Goal: Transaction & Acquisition: Obtain resource

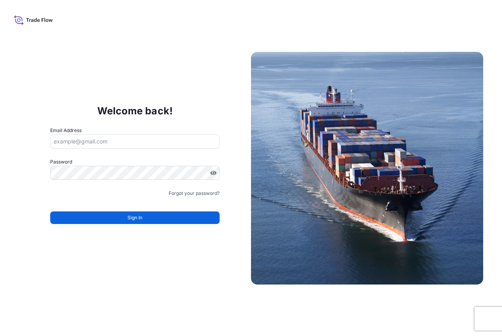
click at [108, 144] on input "Email Address" at bounding box center [135, 141] width 170 height 14
type input "[EMAIL_ADDRESS][DOMAIN_NAME]"
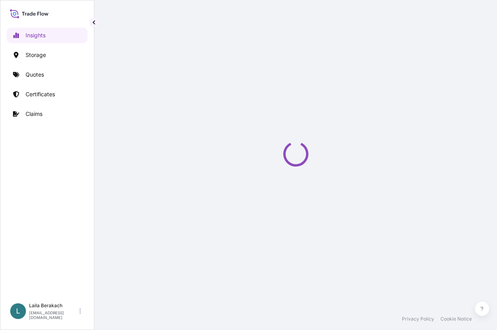
select select "2025"
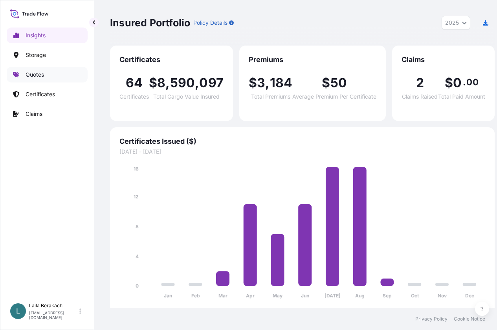
click at [34, 76] on p "Quotes" at bounding box center [35, 75] width 18 height 8
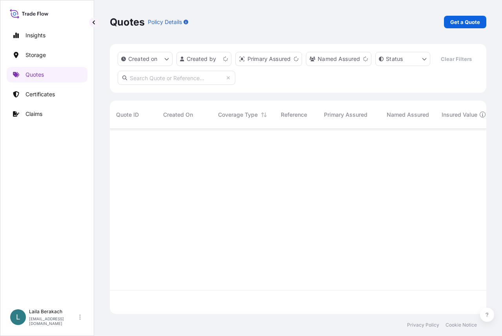
scroll to position [167, 371]
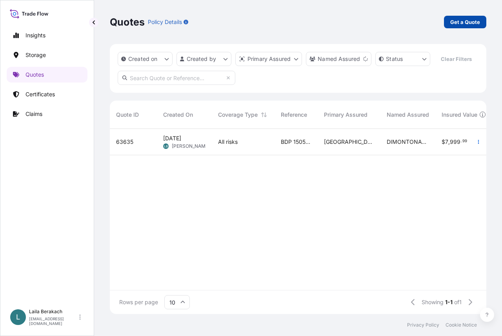
click at [448, 25] on link "Get a Quote" at bounding box center [465, 22] width 42 height 13
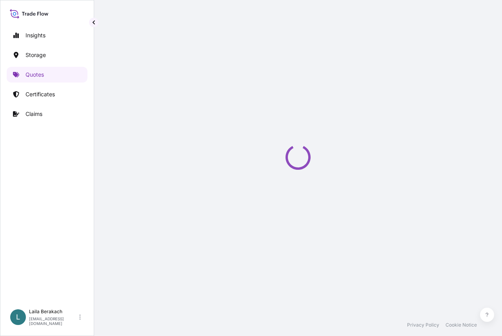
select select "Water"
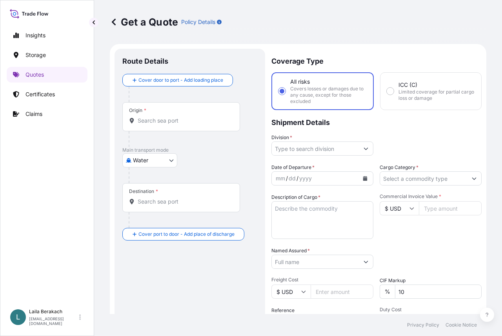
scroll to position [13, 0]
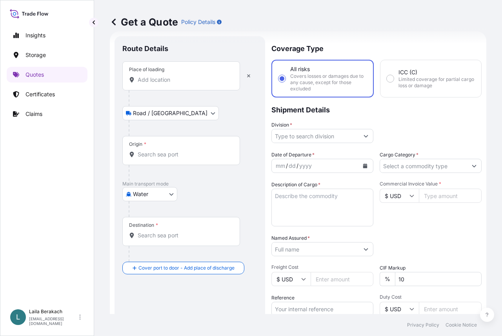
click at [184, 83] on input "Place of loading" at bounding box center [184, 80] width 93 height 8
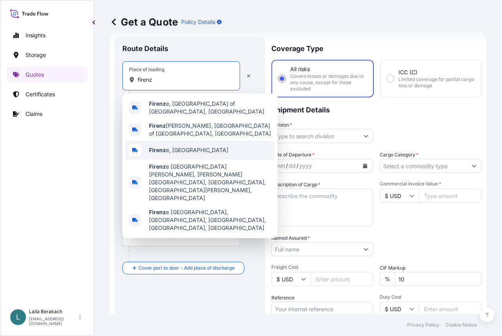
click at [178, 141] on div "Firenz e, Italy" at bounding box center [200, 150] width 149 height 19
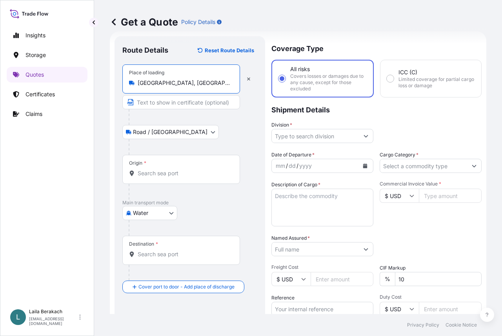
type input "Firenze, Italy"
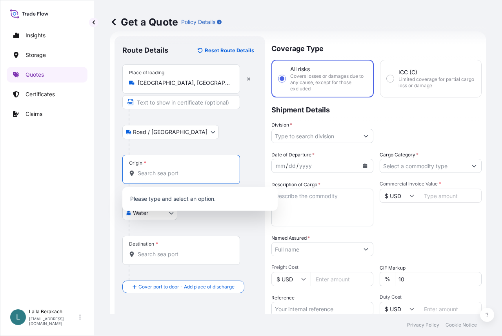
click at [158, 172] on input "Origin *" at bounding box center [184, 173] width 93 height 8
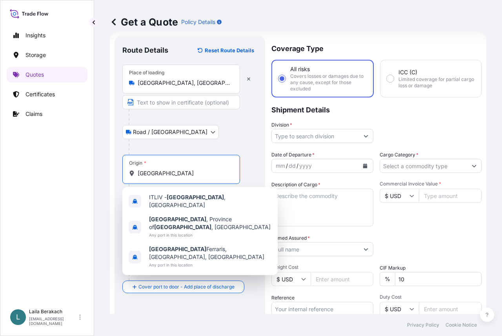
drag, startPoint x: 166, startPoint y: 172, endPoint x: 0, endPoint y: 147, distance: 168.3
click at [0, 147] on div "Insights Storage Quotes Certificates Claims L Laila Berakach laila.berakach@bdp…" at bounding box center [251, 168] width 502 height 336
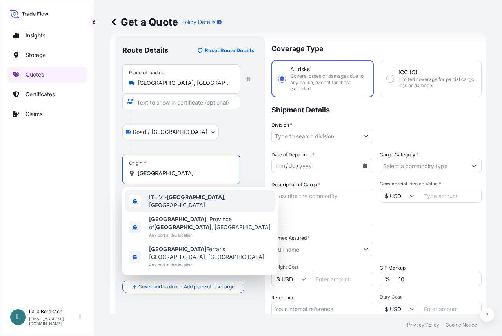
click at [156, 193] on div "ITLIV - Livorno , Italy" at bounding box center [200, 201] width 149 height 22
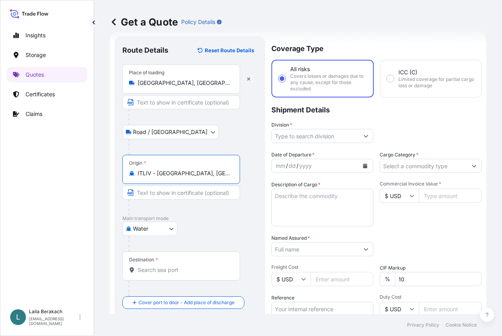
type input "ITLIV - Livorno, Italy"
click at [185, 271] on input "Destination *" at bounding box center [184, 270] width 93 height 8
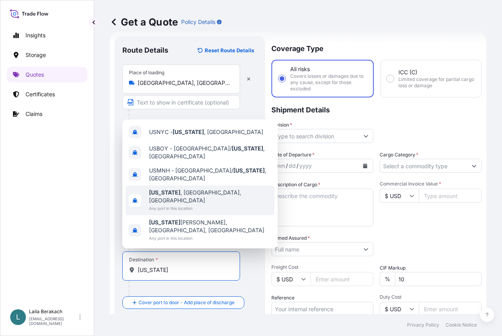
click at [180, 204] on span "New York , NY, USA" at bounding box center [210, 196] width 122 height 16
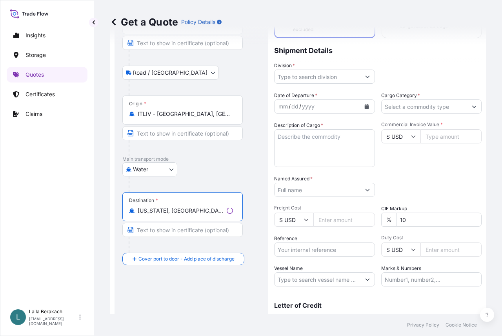
scroll to position [91, 0]
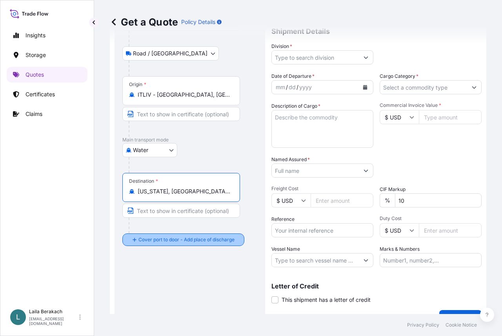
type input "New York, NY, USA"
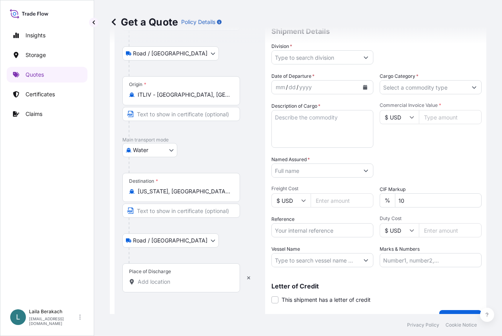
click at [161, 274] on div "Place of Discharge" at bounding box center [181, 277] width 118 height 29
click at [161, 278] on input "Place of Discharge" at bounding box center [184, 282] width 93 height 8
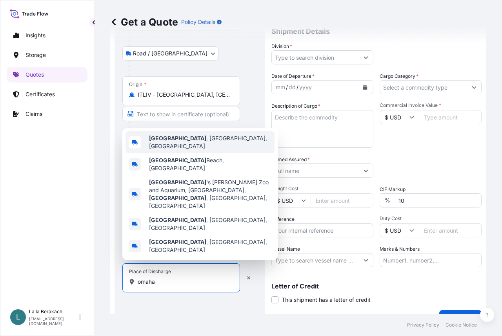
click at [193, 150] on span "Omaha , NE, USA" at bounding box center [210, 142] width 122 height 16
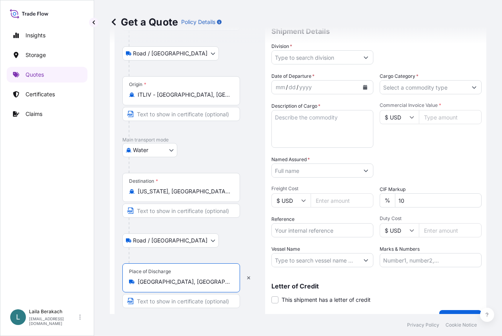
type input "Omaha, NE, USA"
click at [335, 57] on input "Division *" at bounding box center [315, 57] width 87 height 14
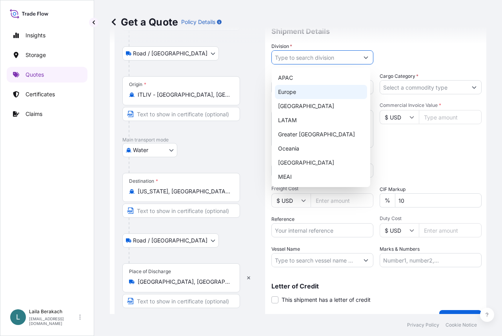
click at [299, 97] on div "Europe" at bounding box center [321, 92] width 92 height 14
type input "Europe"
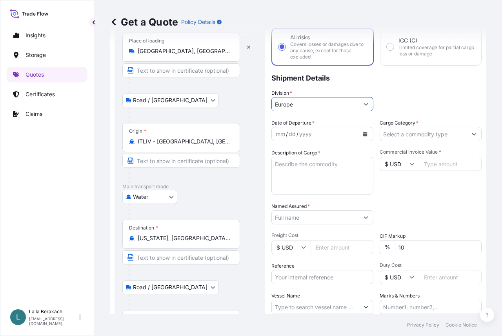
scroll to position [0, 0]
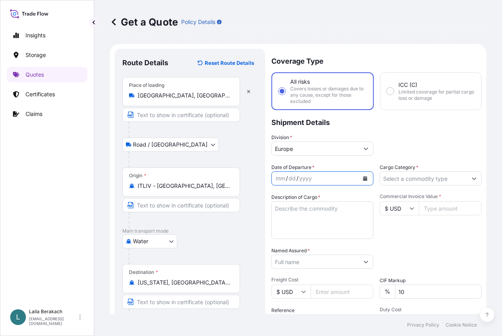
click at [364, 178] on icon "Calendar" at bounding box center [366, 178] width 4 height 5
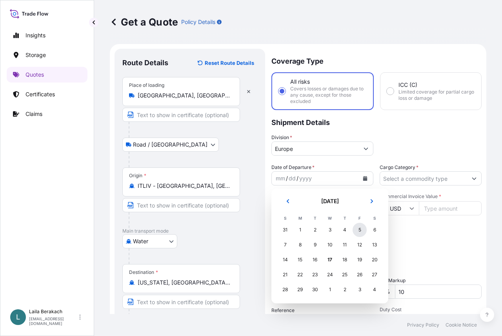
click at [357, 232] on div "5" at bounding box center [360, 230] width 14 height 14
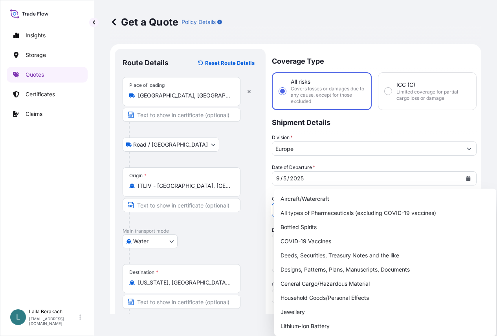
click at [400, 203] on input "Cargo Category *" at bounding box center [367, 210] width 190 height 14
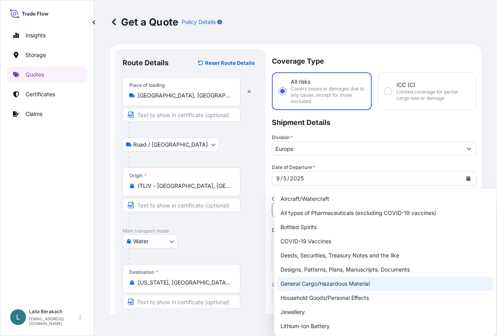
click at [322, 278] on div "General Cargo/Hazardous Material" at bounding box center [385, 283] width 216 height 14
type input "General Cargo/Hazardous Material"
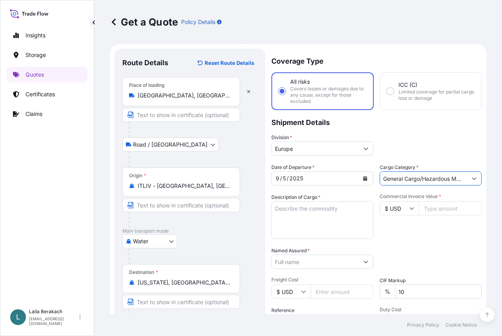
click at [326, 208] on textarea "Description of Cargo *" at bounding box center [323, 220] width 102 height 38
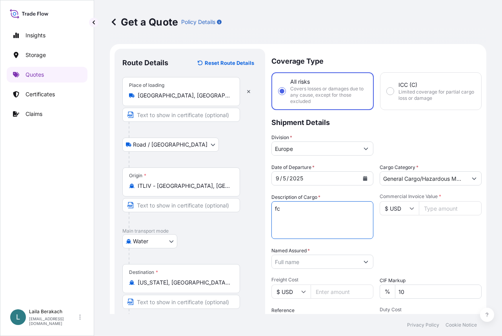
type textarea "f"
click at [321, 215] on textarea "FCL / FCL 6X40BX" at bounding box center [323, 220] width 102 height 38
paste textarea "BMOU3014416"
drag, startPoint x: 357, startPoint y: 224, endPoint x: 349, endPoint y: 224, distance: 7.5
click at [357, 224] on textarea "FCL / FCL 6X40BX BMOU3014416 - SEAL 2841814" at bounding box center [323, 220] width 102 height 38
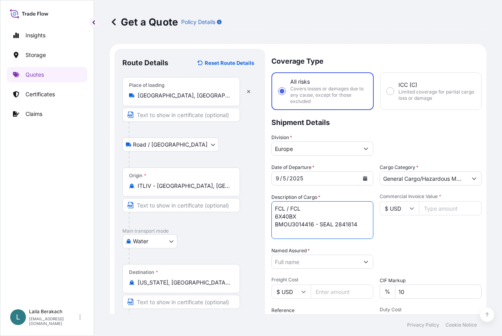
paste textarea "CARU5785208"
click at [358, 229] on textarea "FCL / FCL 6X40BX BMOU3014416 - SEAL 2841814 CARU5785208 - SEAL 2841944" at bounding box center [323, 220] width 102 height 38
paste textarea "CLHU4460834"
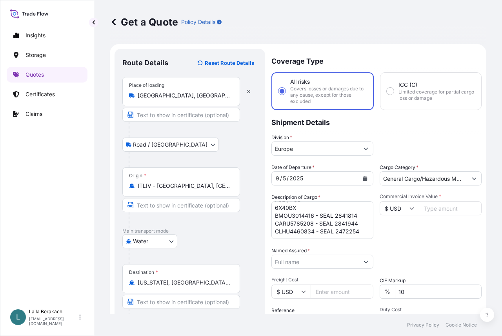
drag, startPoint x: 360, startPoint y: 228, endPoint x: 351, endPoint y: 224, distance: 10.5
click at [360, 228] on textarea "FCL / FCL 6X40BX BMOU3014416 - SEAL 2841814 CARU5785208 - SEAL 2841944 CLHU4460…" at bounding box center [323, 220] width 102 height 38
paste textarea "MEDU4235460"
click at [337, 236] on textarea "FCL / FCL 6X40BX BMOU3014416 - SEAL 2841814 CARU5785208 - SEAL 2841944 CLHU4460…" at bounding box center [323, 220] width 102 height 38
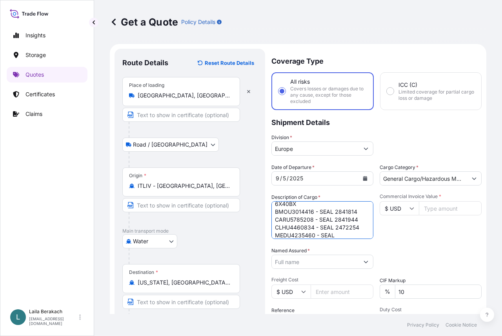
paste textarea "2841921"
click at [358, 225] on textarea "FCL / FCL 6X40BX BMOU3014416 - SEAL 2841814 CARU5785208 - SEAL 2841944 CLHU4460…" at bounding box center [323, 220] width 102 height 38
paste textarea "MSBU4011496"
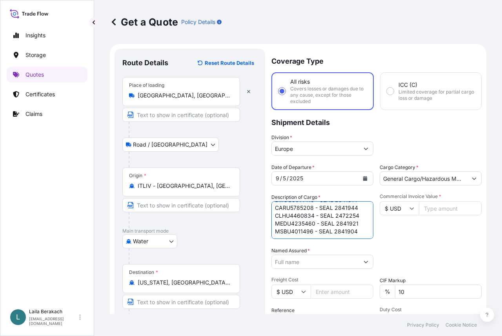
click at [359, 228] on textarea "FCL / FCL 6X40BX BMOU3014416 - SEAL 2841814 CARU5785208 - SEAL 2841944 CLHU4460…" at bounding box center [323, 220] width 102 height 38
paste textarea "MSDU4389734"
click at [312, 229] on textarea "FCL / FCL 6X40BX BMOU3014416 - SEAL 2841814 CARU5785208 - SEAL 2841944 CLHU4460…" at bounding box center [323, 220] width 102 height 38
paste textarea "EMULSIFIER BLEND FOR FURTHER MANUFACTURE"
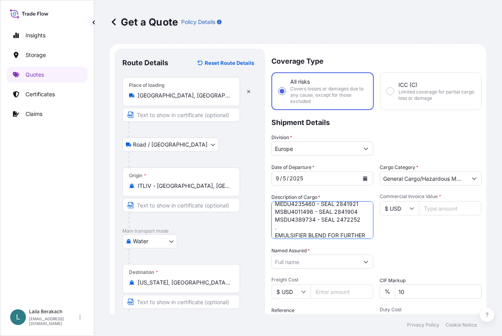
scroll to position [52, 0]
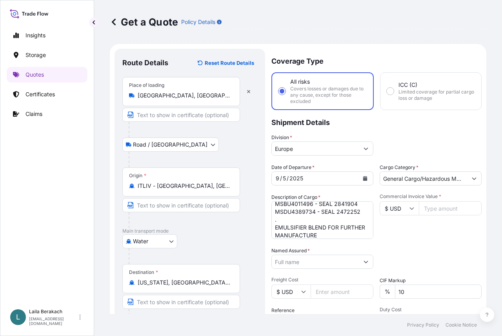
click at [345, 234] on textarea "FCL / FCL 6X40BX BMOU3014416 - SEAL 2841814 CARU5785208 - SEAL 2841944 CLHU4460…" at bounding box center [323, 220] width 102 height 38
paste textarea "OF POULTRY AND SWINE FEED"
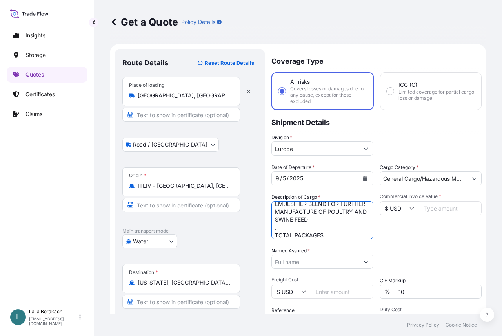
scroll to position [83, 0]
click at [334, 227] on textarea "FCL / FCL 6X40BX BMOU3014416 - SEAL 2841814 CARU5785208 - SEAL 2841944 CLHU4460…" at bounding box center [323, 220] width 102 height 38
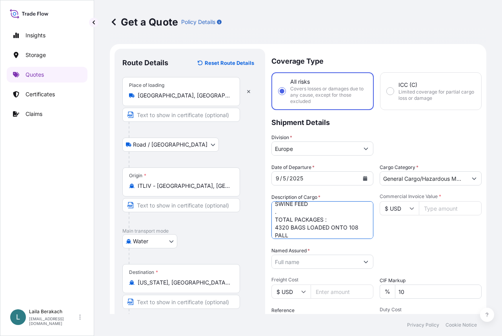
click at [346, 229] on textarea "FCL / FCL 6X40BX BMOU3014416 - SEAL 2841814 CARU5785208 - SEAL 2841944 CLHU4460…" at bounding box center [323, 220] width 102 height 38
click at [343, 233] on textarea "FCL / FCL 6X40BX BMOU3014416 - SEAL 2841814 CARU5785208 - SEAL 2841944 CLHU4460…" at bounding box center [323, 220] width 102 height 38
type textarea "FCL / FCL 6X40BX BMOU3014416 - SEAL 2841814 CARU5785208 - SEAL 2841944 CLHU4460…"
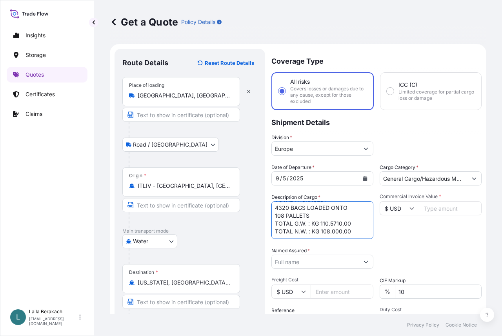
click at [410, 208] on icon at bounding box center [412, 208] width 5 height 5
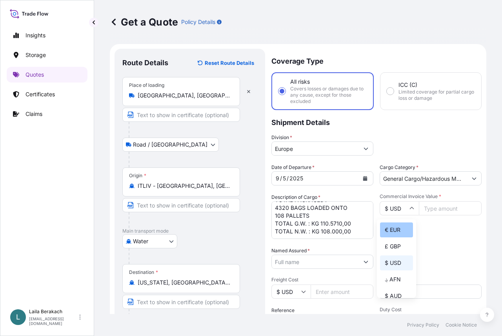
click at [399, 228] on div "€ EUR" at bounding box center [396, 229] width 33 height 15
type input "€ EUR"
click at [431, 209] on input "Commercial Invoice Value *" at bounding box center [450, 208] width 63 height 14
type input "357156"
click at [428, 228] on div "Commercial Invoice Value * € EUR 357156" at bounding box center [431, 216] width 102 height 46
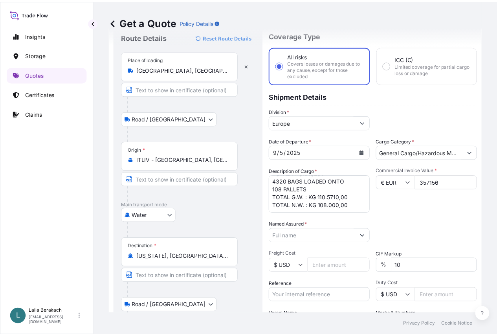
scroll to position [39, 0]
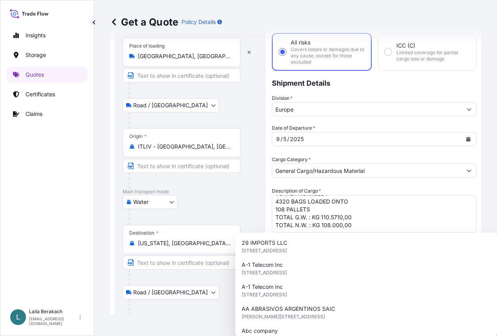
click at [341, 281] on input "Named Assured *" at bounding box center [367, 288] width 190 height 14
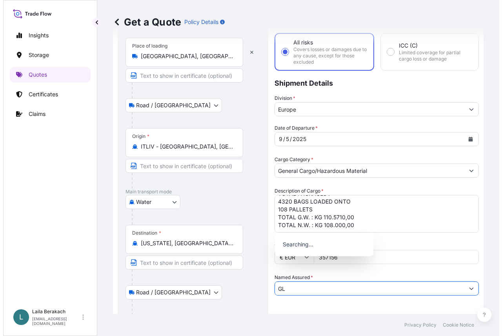
scroll to position [115, 0]
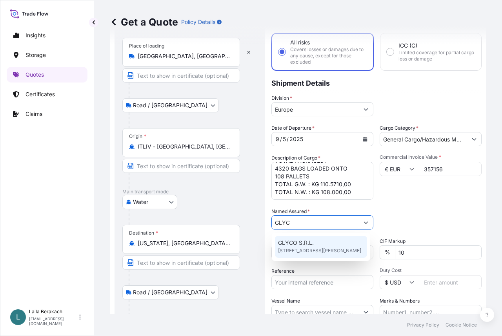
click at [306, 243] on span "GLYCO S.R.L." at bounding box center [296, 243] width 36 height 8
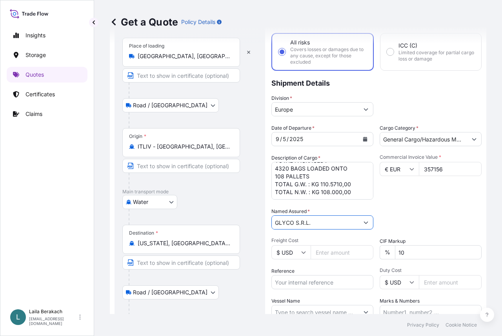
scroll to position [79, 0]
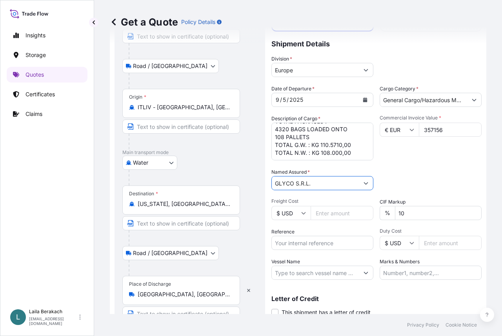
type input "GLYCO S.R.L."
drag, startPoint x: 292, startPoint y: 242, endPoint x: 289, endPoint y: 250, distance: 8.7
click at [292, 243] on input "Reference" at bounding box center [323, 243] width 102 height 14
type input "BDP 1505194066"
click at [296, 271] on input "Vessel Name" at bounding box center [315, 272] width 87 height 14
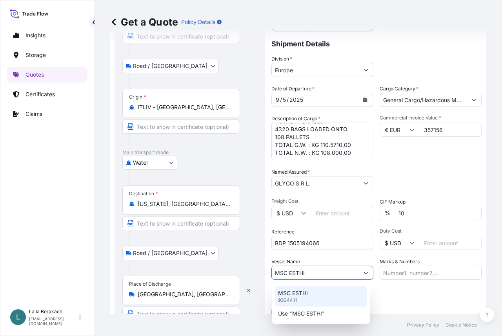
click at [309, 291] on div "MSC ESTHI 9304411" at bounding box center [321, 296] width 92 height 20
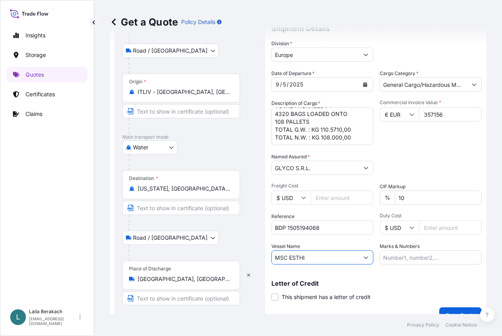
scroll to position [108, 0]
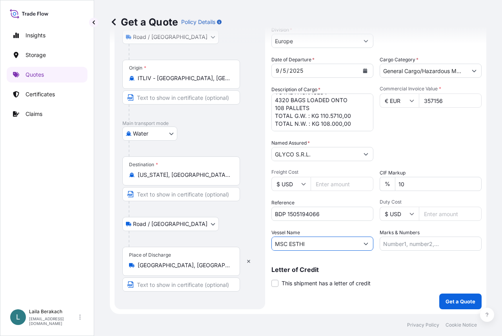
type input "MSC ESTHI"
click at [383, 247] on input "Marks & Numbers" at bounding box center [431, 243] width 102 height 14
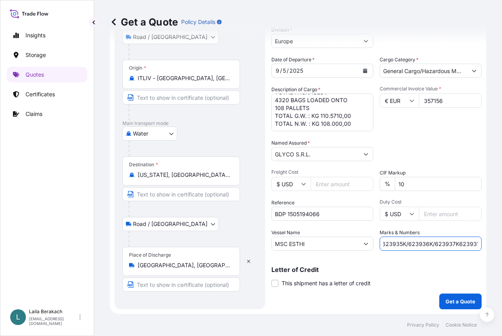
scroll to position [0, 66]
type input "PO 623929F/623930F/623935K/623936K/623937K623931F"
click at [391, 280] on div "Letter of Credit This shipment has a letter of credit Letter of credit * Letter…" at bounding box center [377, 276] width 210 height 21
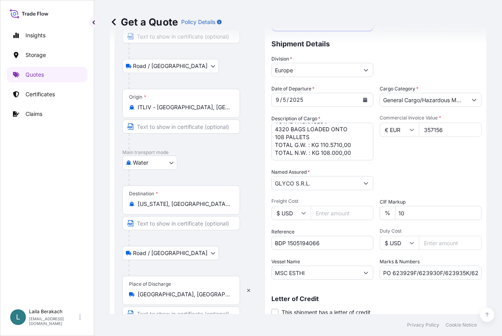
scroll to position [108, 0]
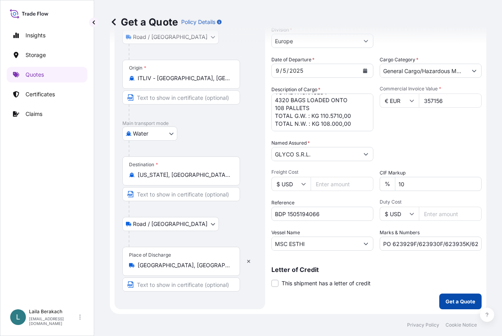
click at [449, 298] on p "Get a Quote" at bounding box center [461, 301] width 30 height 8
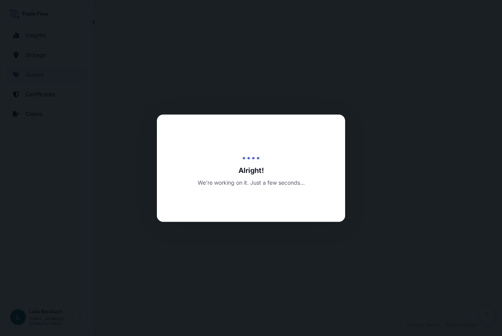
select select "Road / Inland"
select select "Water"
select select "Road / Inland"
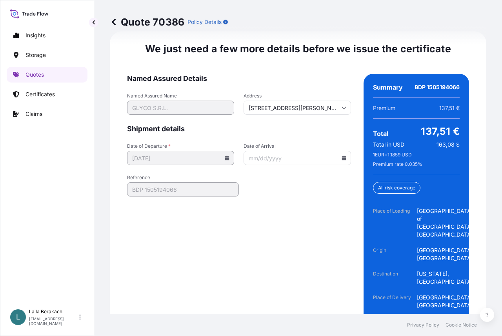
scroll to position [1336, 0]
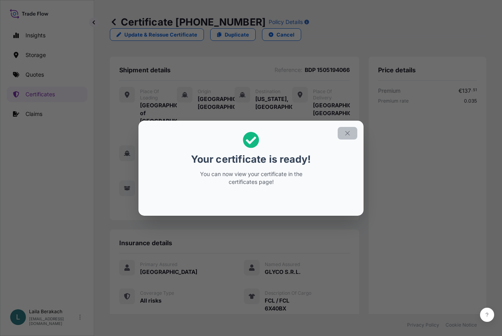
click at [349, 131] on icon "button" at bounding box center [347, 133] width 7 height 7
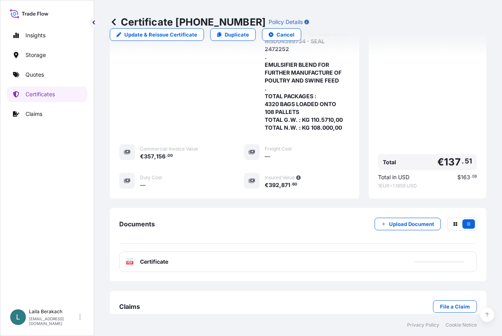
scroll to position [420, 0]
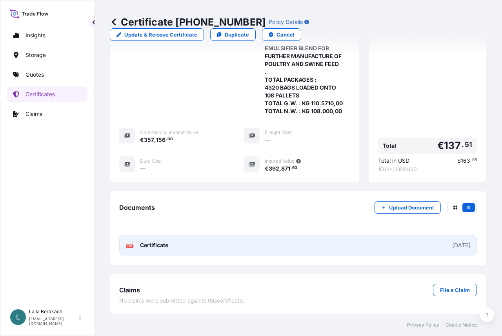
click at [308, 247] on link "PDF Certificate 2025-09-17" at bounding box center [298, 245] width 358 height 20
